Goal: Information Seeking & Learning: Understand process/instructions

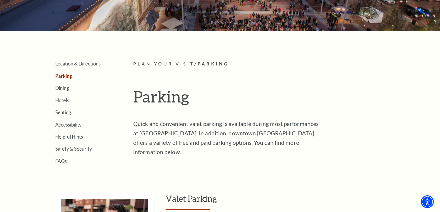
scroll to position [103, 0]
click at [177, 99] on h1 "Parking" at bounding box center [267, 99] width 269 height 24
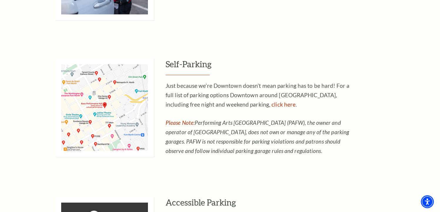
scroll to position [386, 0]
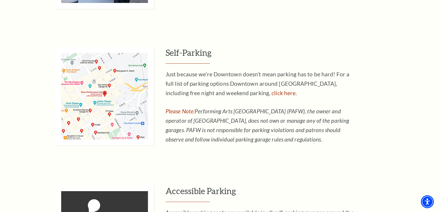
click at [107, 108] on img at bounding box center [104, 96] width 99 height 99
click at [272, 92] on link "click here" at bounding box center [284, 93] width 24 height 7
click at [103, 111] on img at bounding box center [104, 96] width 99 height 99
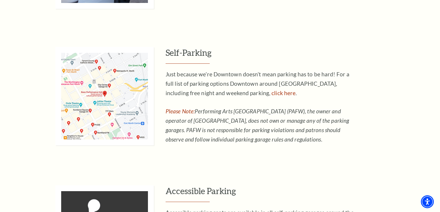
click at [116, 99] on img at bounding box center [104, 96] width 99 height 99
click at [122, 96] on img at bounding box center [104, 96] width 99 height 99
click at [186, 54] on h3 "Self-Parking" at bounding box center [284, 55] width 237 height 17
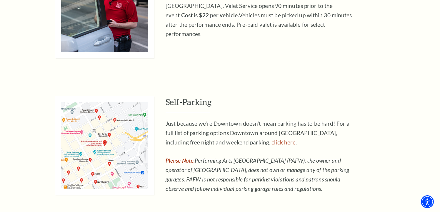
scroll to position [343, 0]
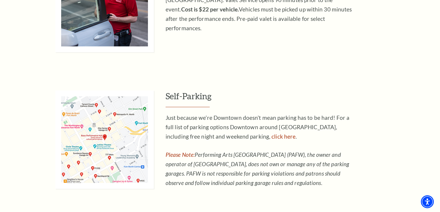
click at [110, 131] on img at bounding box center [104, 140] width 99 height 99
click at [272, 136] on link "click here" at bounding box center [284, 136] width 24 height 7
